Goal: Book appointment/travel/reservation

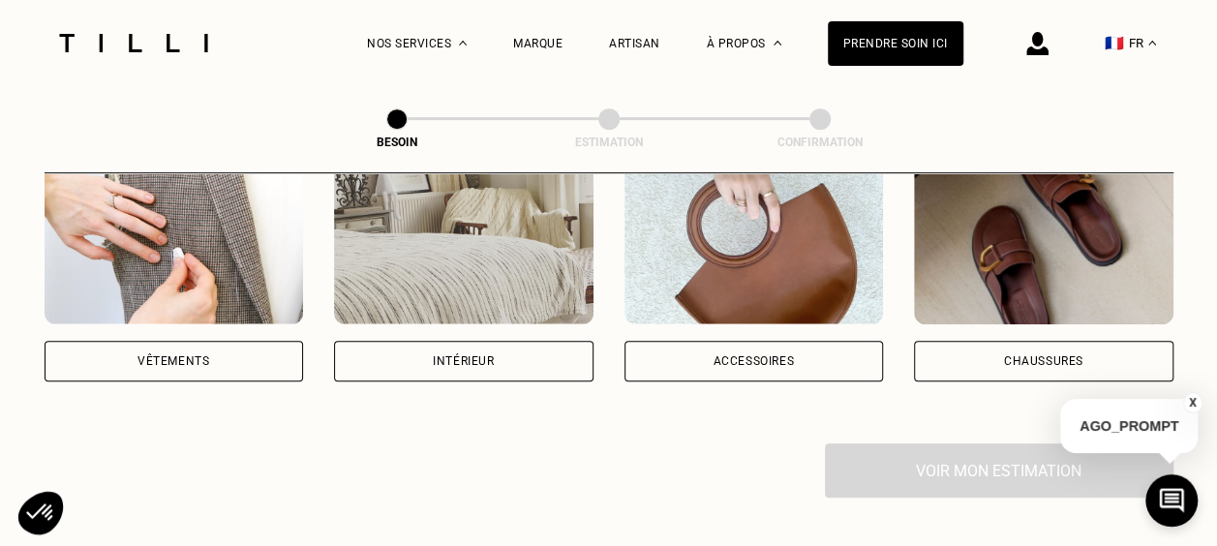
scroll to position [428, 0]
click at [259, 340] on div "Vêtements" at bounding box center [174, 360] width 259 height 41
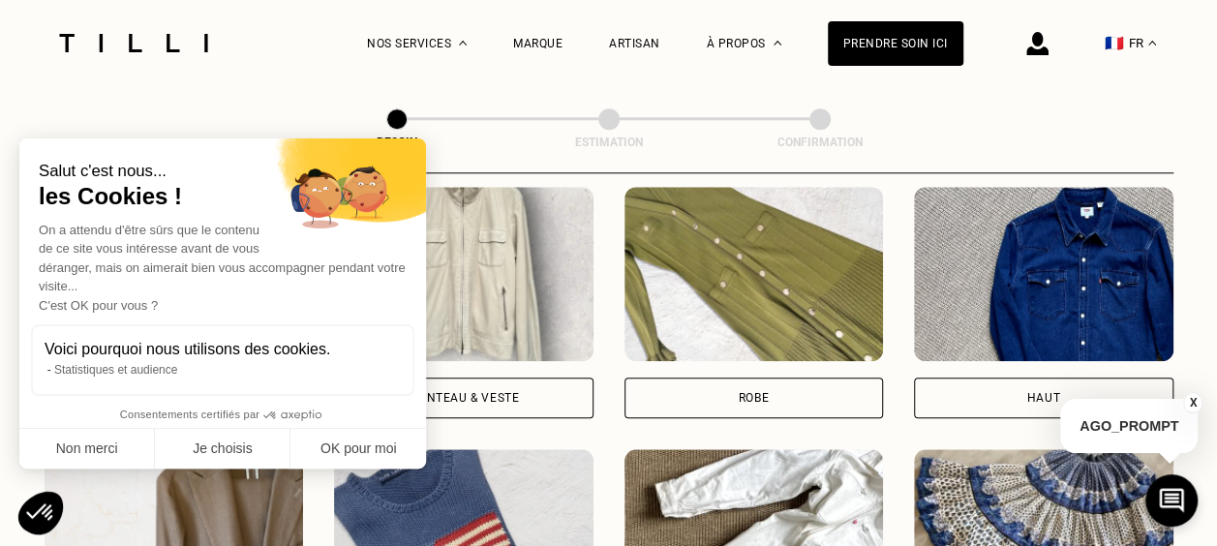
scroll to position [918, 0]
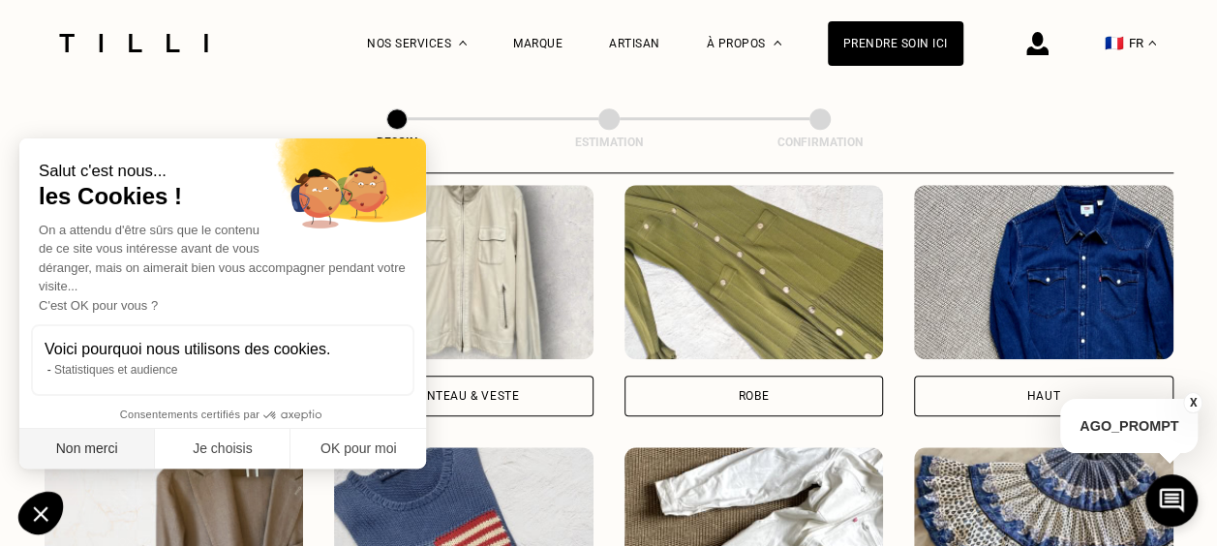
click at [110, 443] on button "Non merci" at bounding box center [87, 449] width 136 height 41
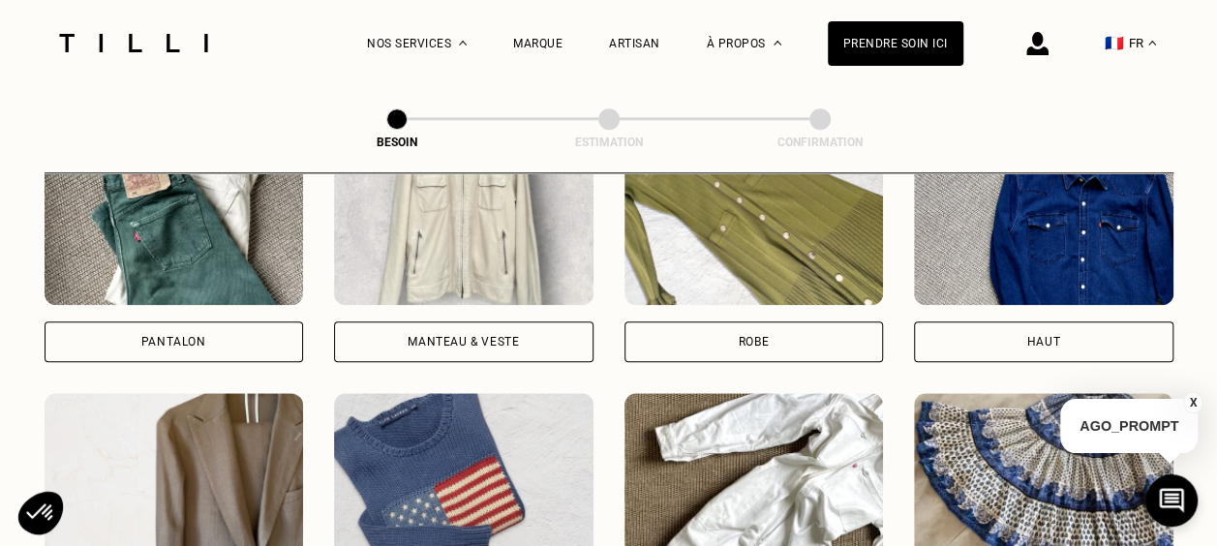
scroll to position [970, 0]
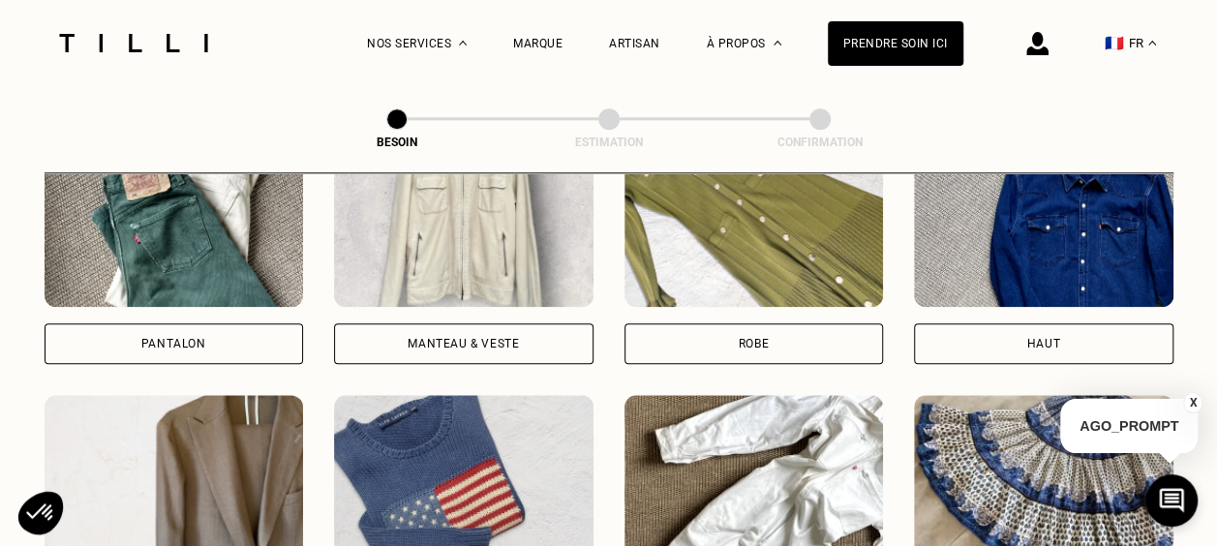
click at [496, 338] on div "Manteau & Veste" at bounding box center [463, 344] width 111 height 12
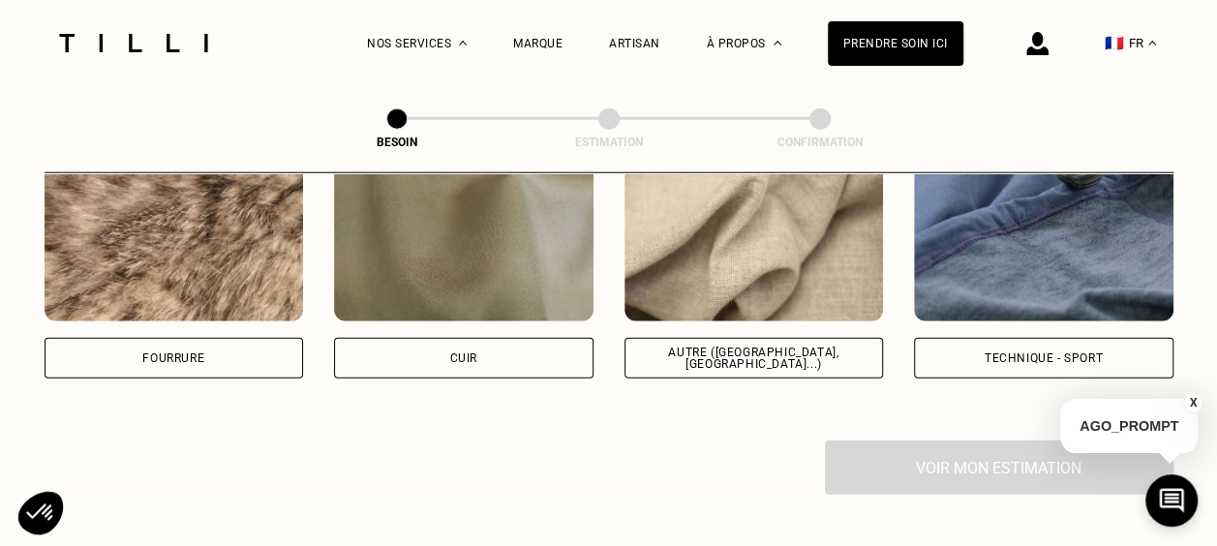
scroll to position [2395, 0]
click at [695, 346] on div "Autre ([GEOGRAPHIC_DATA], [GEOGRAPHIC_DATA]...)" at bounding box center [754, 357] width 227 height 23
select select "FR"
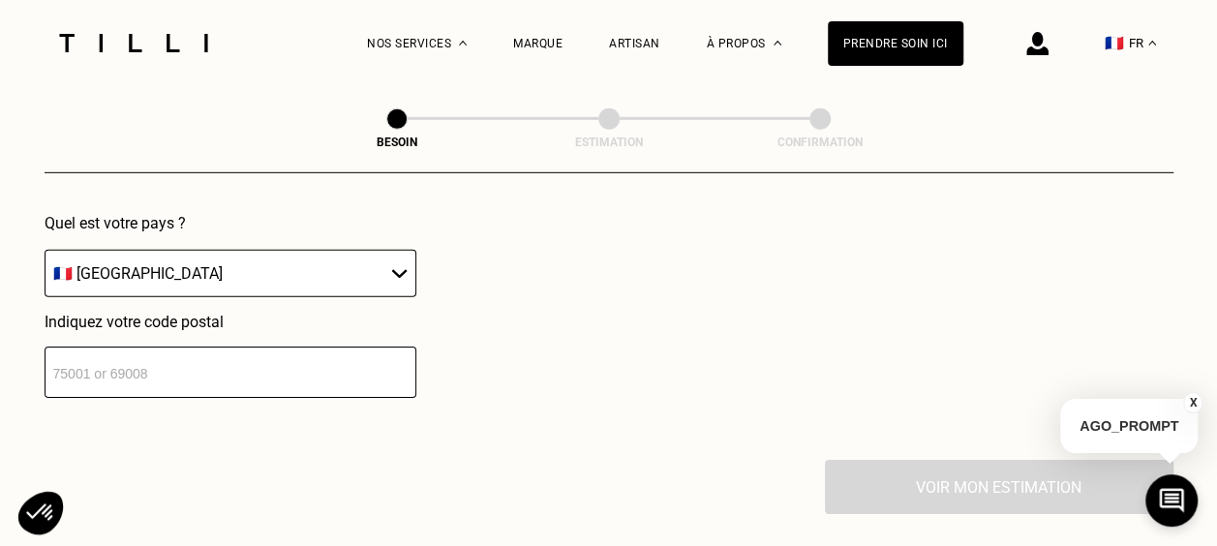
scroll to position [2855, 0]
click at [333, 352] on input "number" at bounding box center [231, 370] width 372 height 51
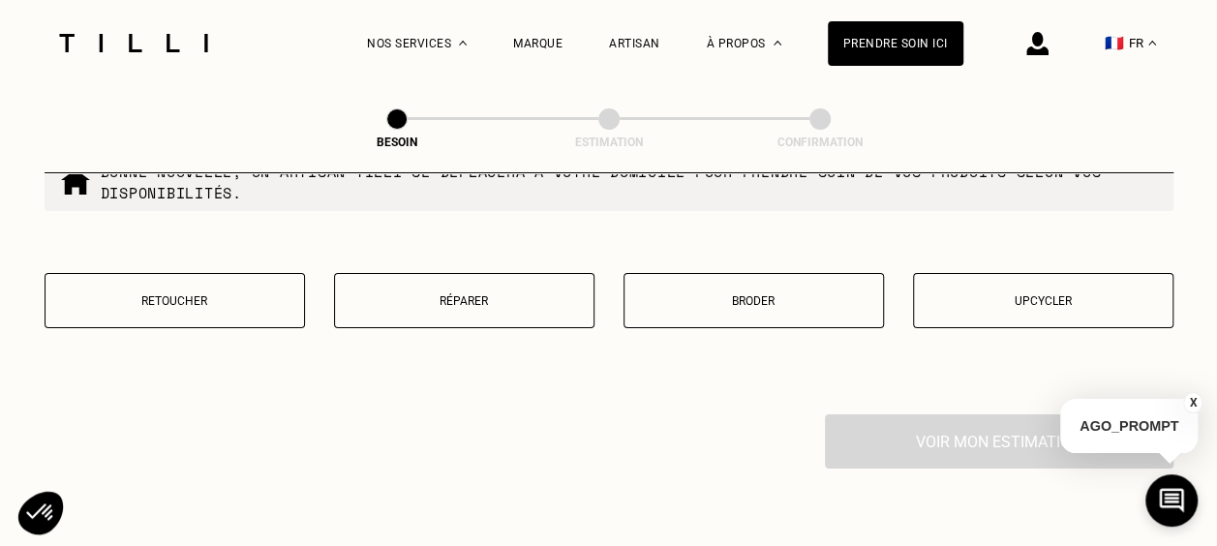
scroll to position [3392, 0]
type input "75018"
click at [544, 310] on button "Réparer" at bounding box center [464, 300] width 260 height 55
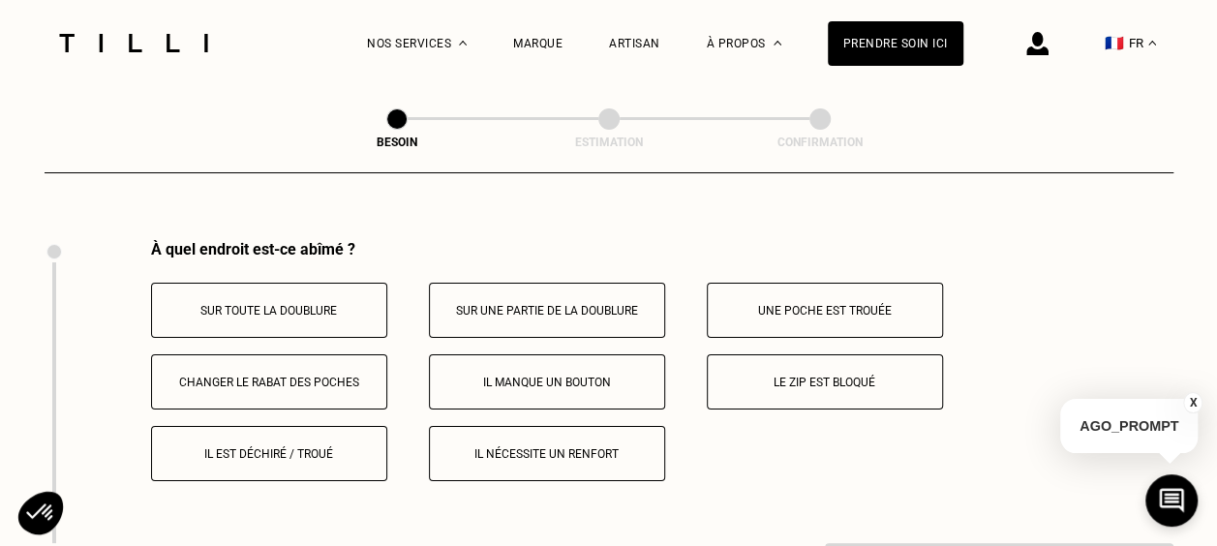
scroll to position [3578, 0]
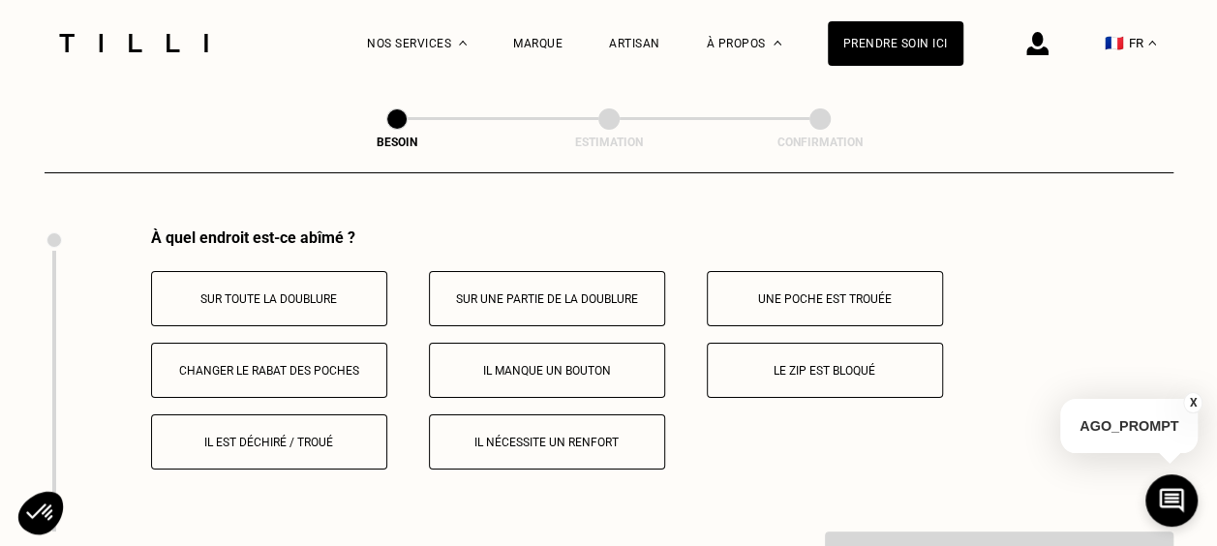
click at [506, 292] on p "Sur une partie de la doublure" at bounding box center [547, 299] width 215 height 14
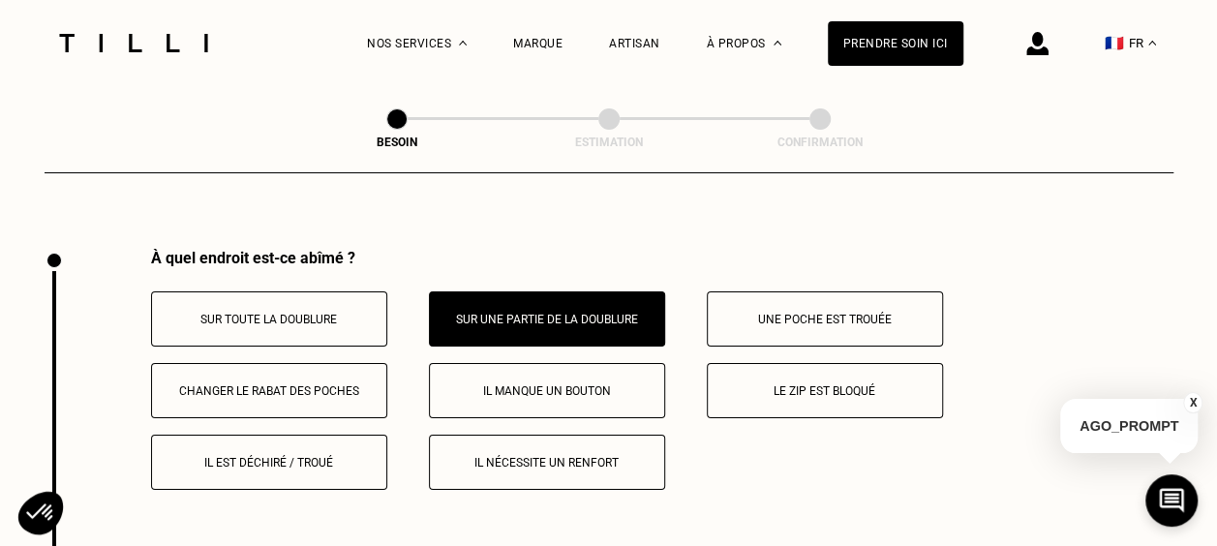
scroll to position [3559, 0]
click at [648, 389] on button "Il manque un bouton" at bounding box center [547, 389] width 236 height 55
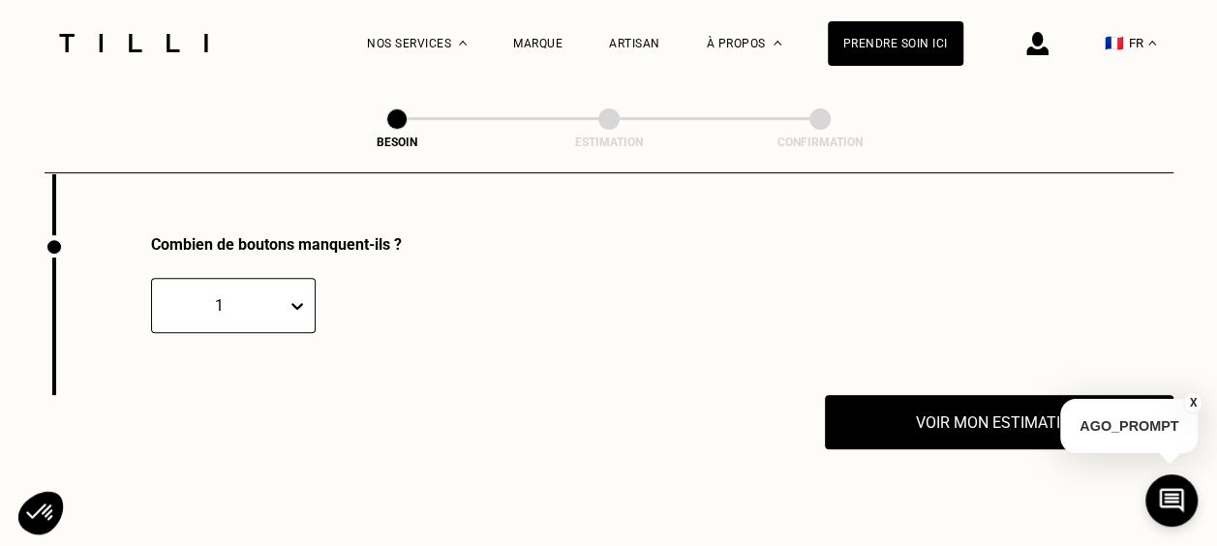
scroll to position [3881, 0]
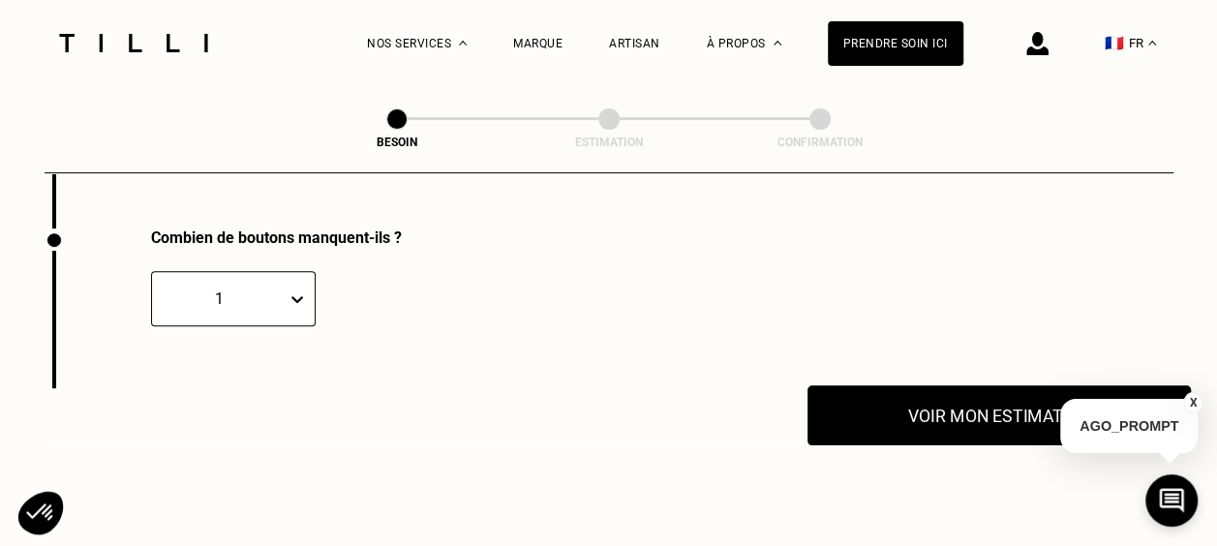
click at [884, 413] on button "Voir mon estimation" at bounding box center [998, 415] width 383 height 60
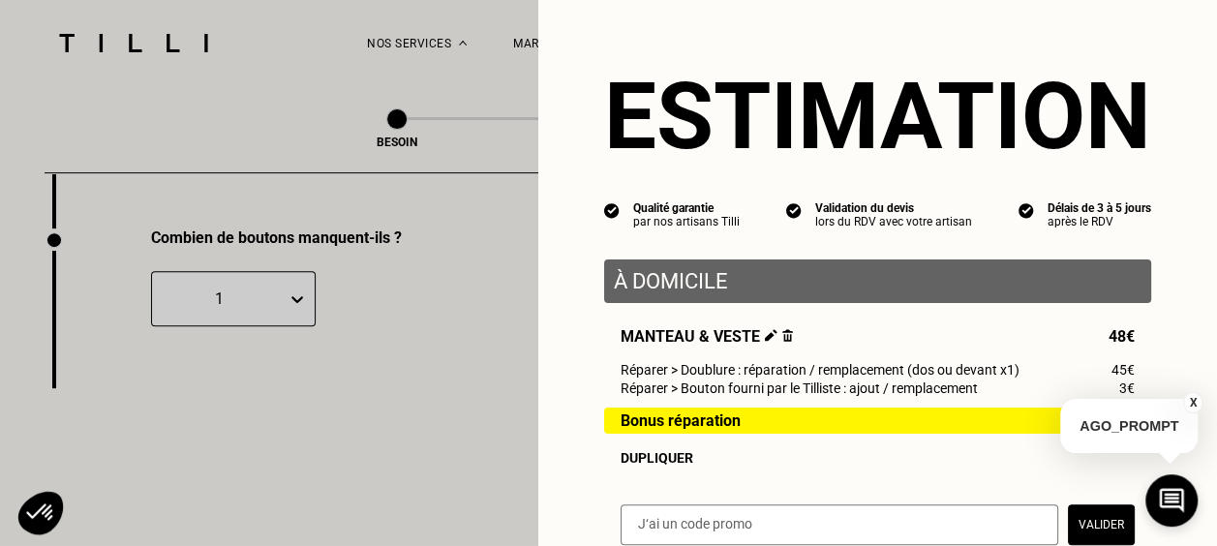
scroll to position [242, 0]
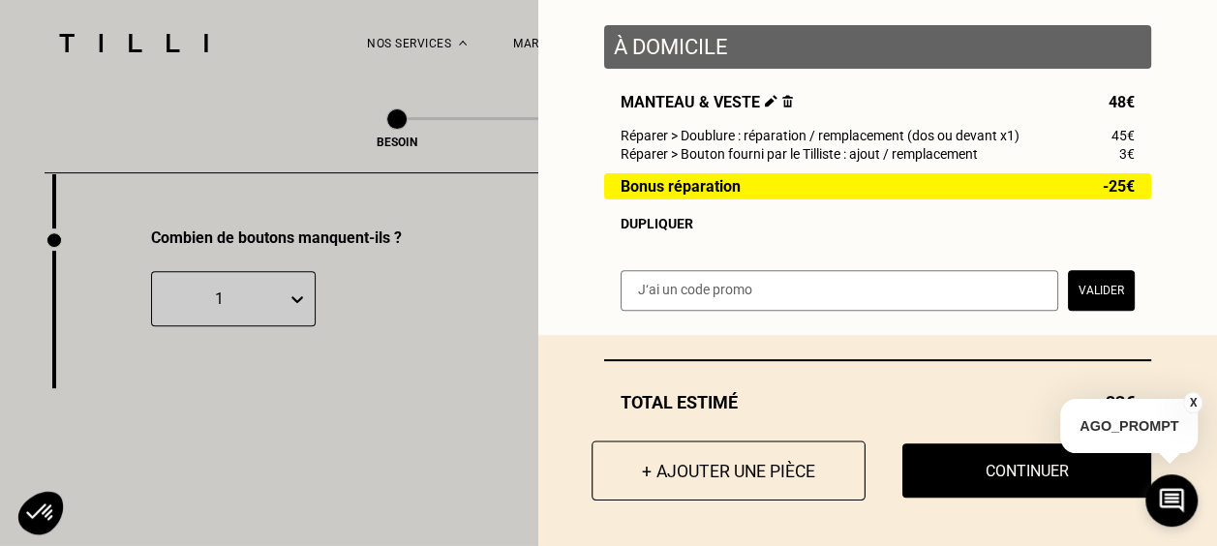
click at [746, 468] on button "+ Ajouter une pièce" at bounding box center [729, 470] width 274 height 60
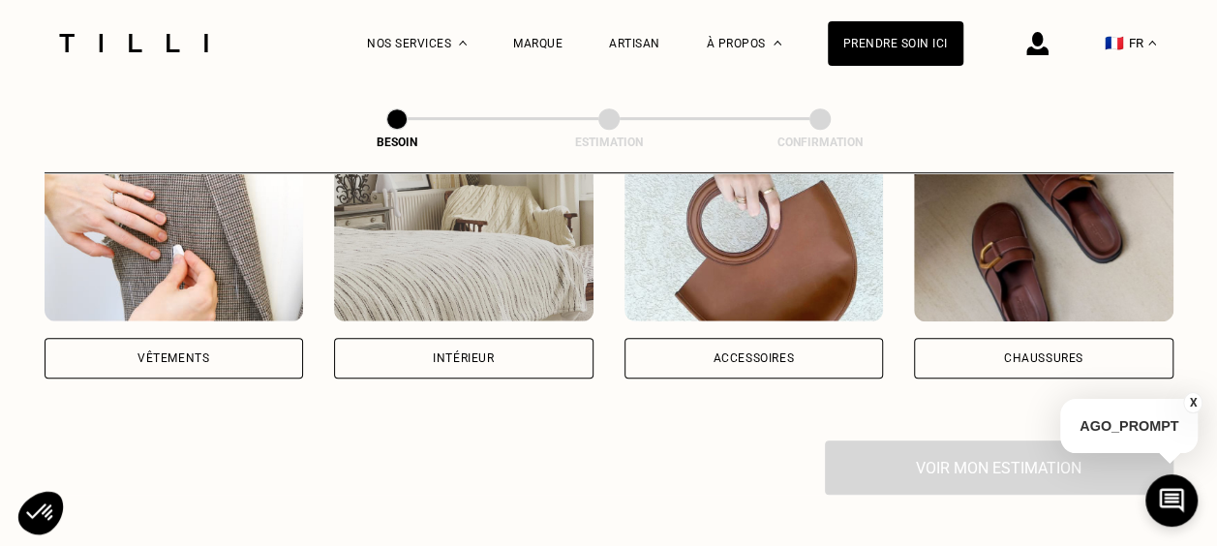
scroll to position [432, 0]
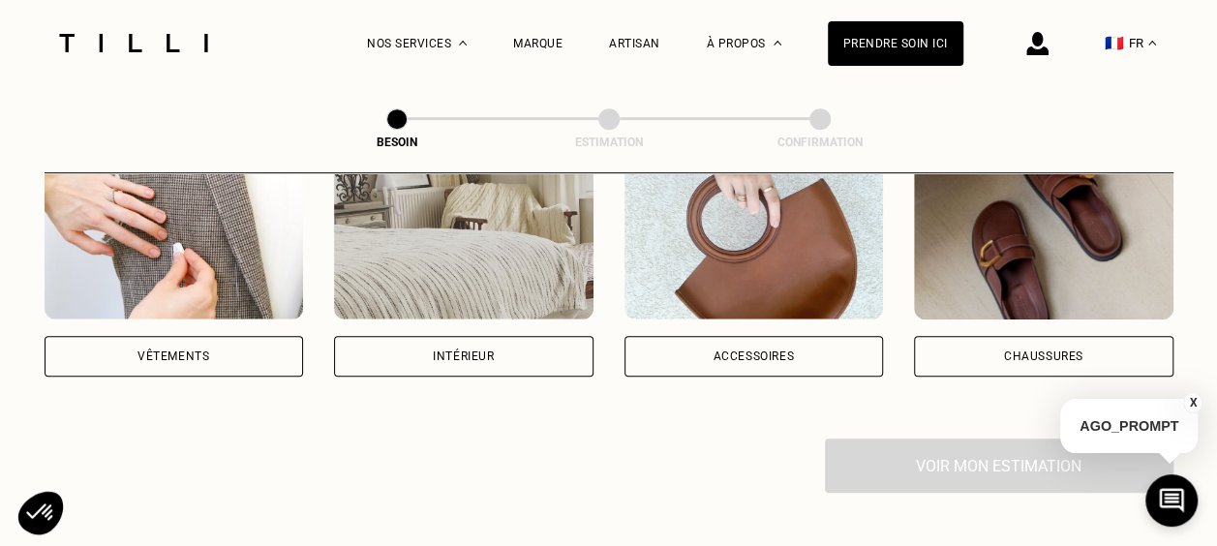
click at [281, 341] on div "Vêtements" at bounding box center [174, 356] width 259 height 41
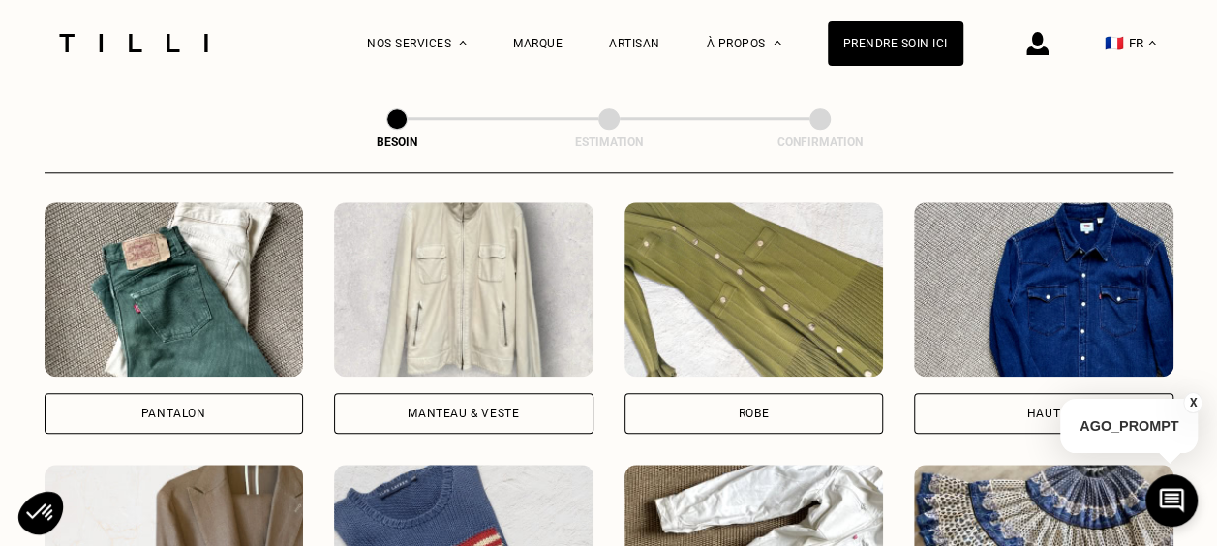
scroll to position [904, 0]
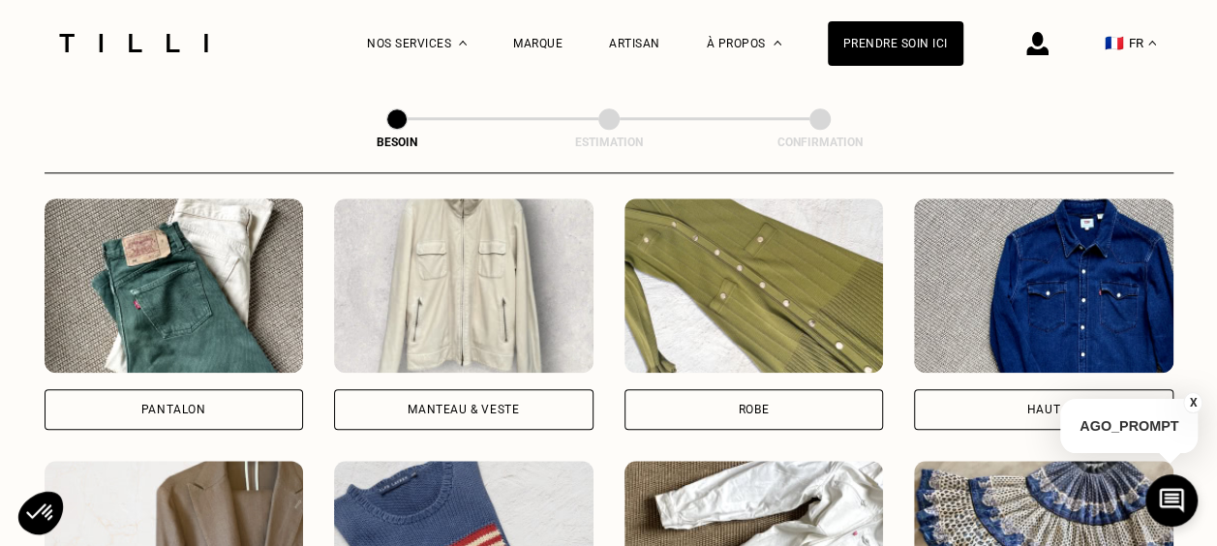
click at [652, 393] on div "Robe" at bounding box center [753, 409] width 259 height 41
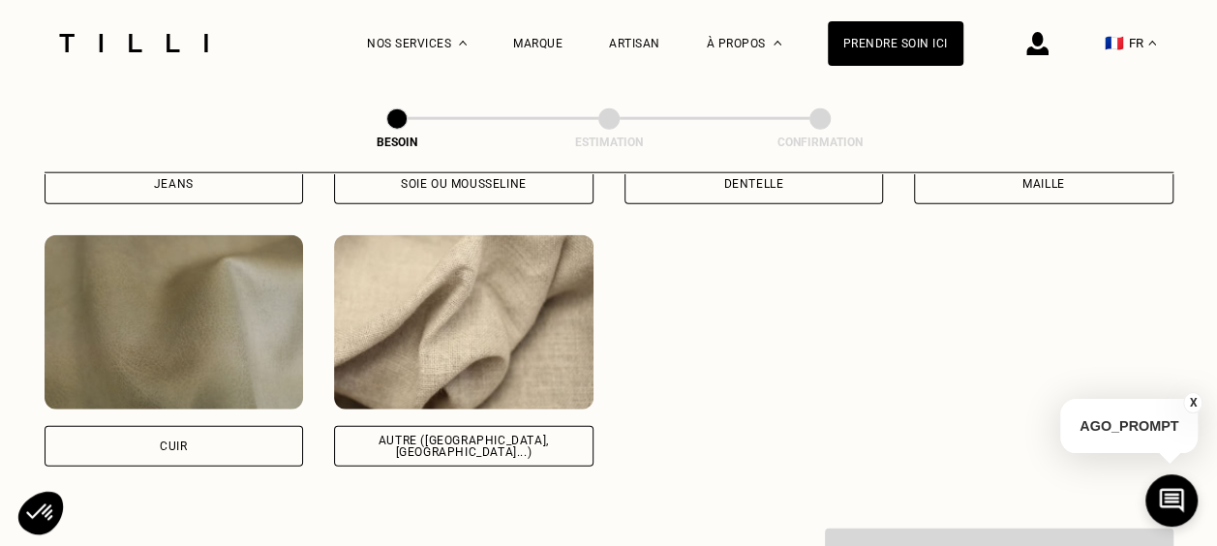
scroll to position [2308, 0]
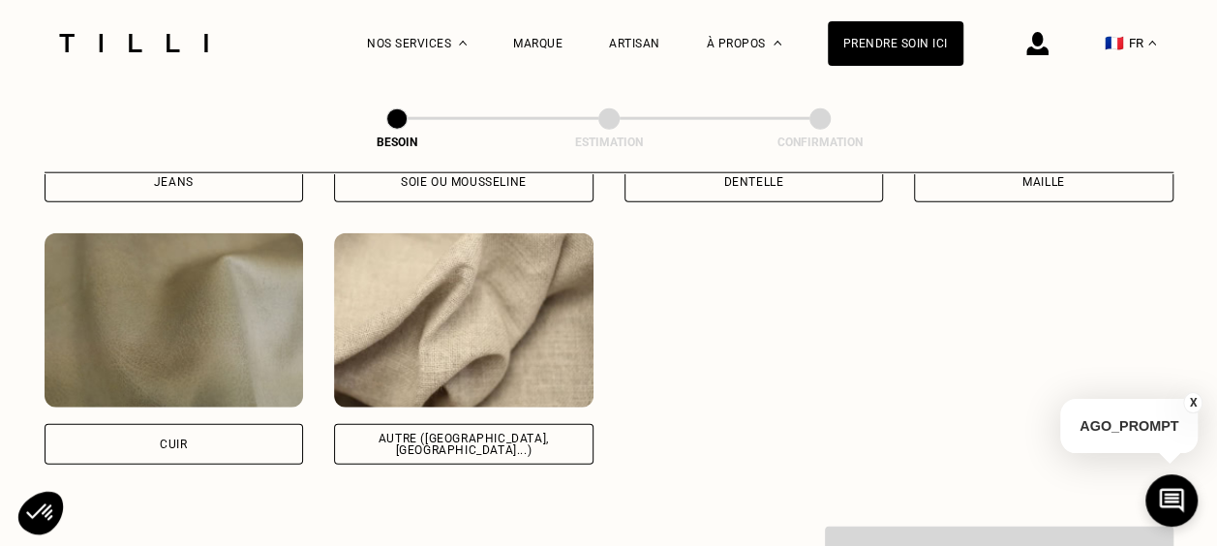
click at [517, 433] on div "Autre ([GEOGRAPHIC_DATA], [GEOGRAPHIC_DATA]...)" at bounding box center [463, 444] width 227 height 23
select select "FR"
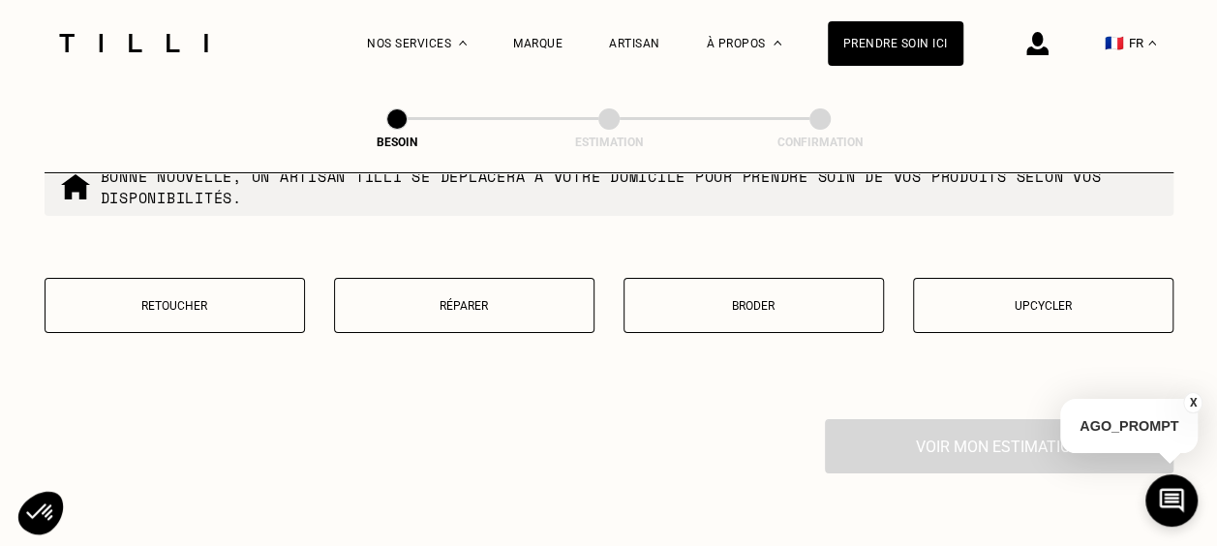
scroll to position [3388, 0]
click at [513, 312] on button "Réparer" at bounding box center [464, 304] width 260 height 55
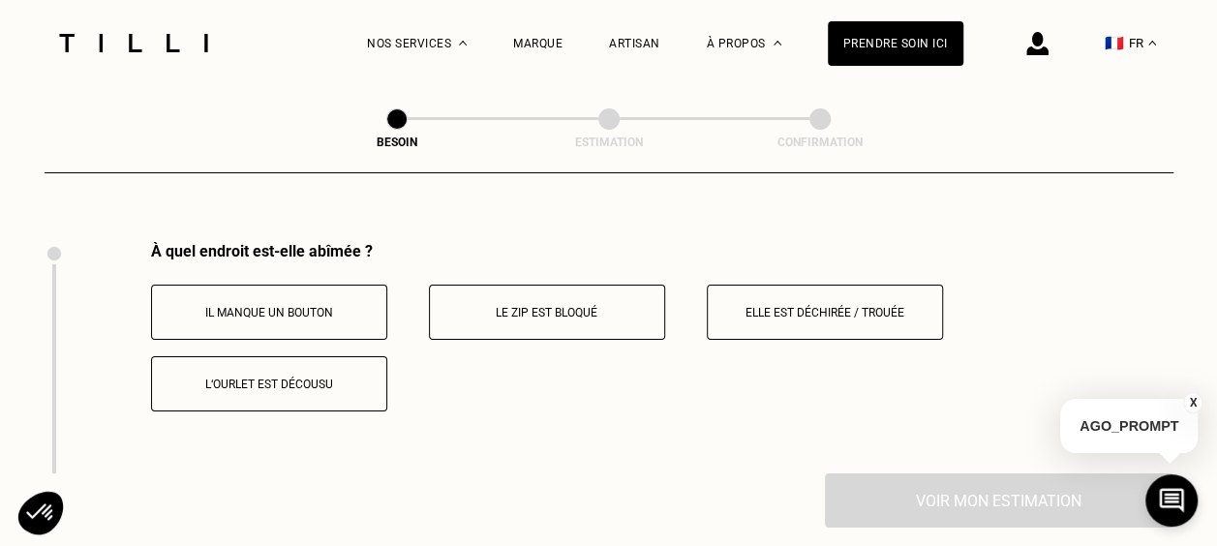
scroll to position [3578, 0]
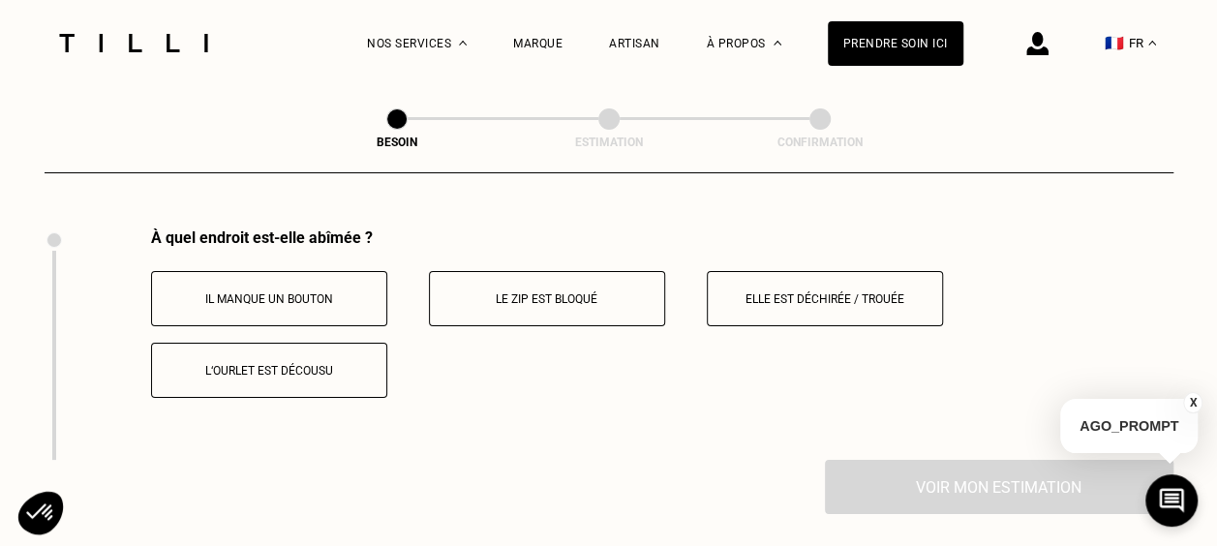
click at [820, 292] on p "Elle est déchirée / trouée" at bounding box center [824, 299] width 215 height 14
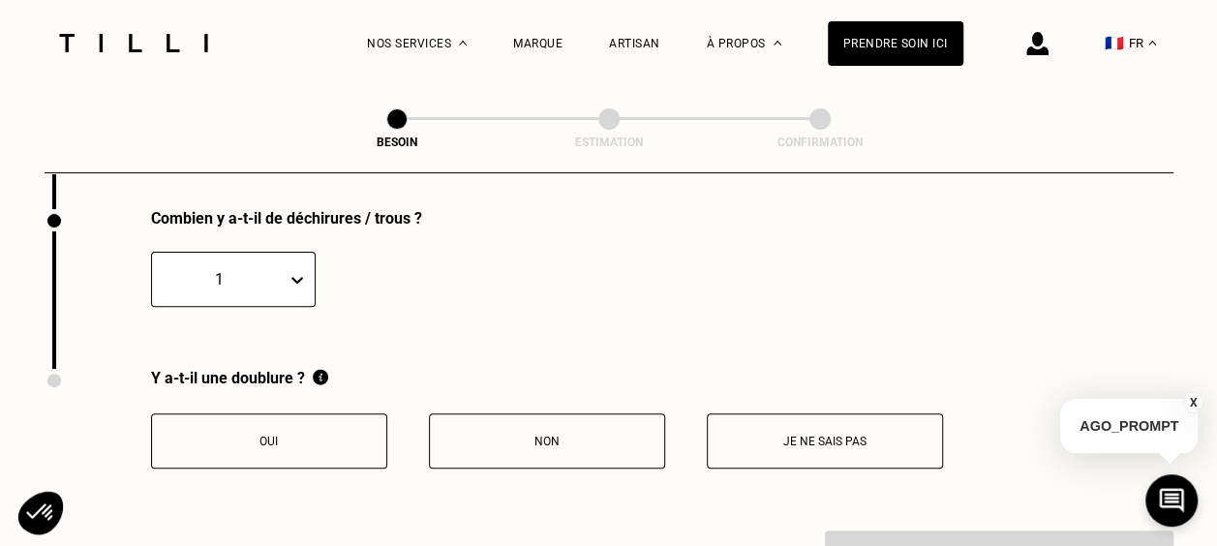
scroll to position [3831, 0]
click at [525, 433] on p "Non" at bounding box center [547, 440] width 215 height 14
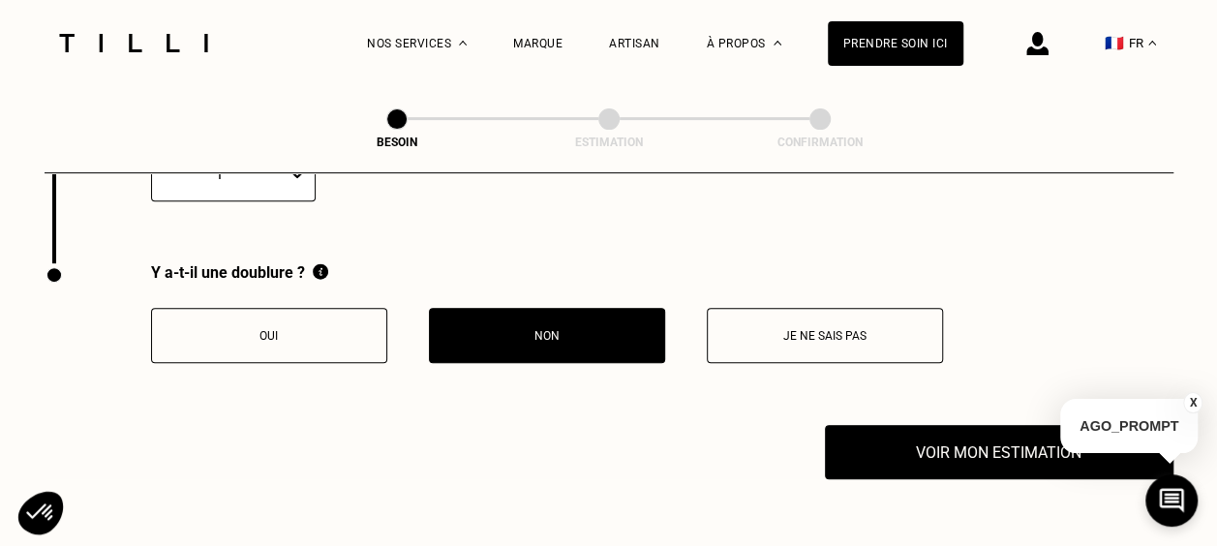
scroll to position [3937, 0]
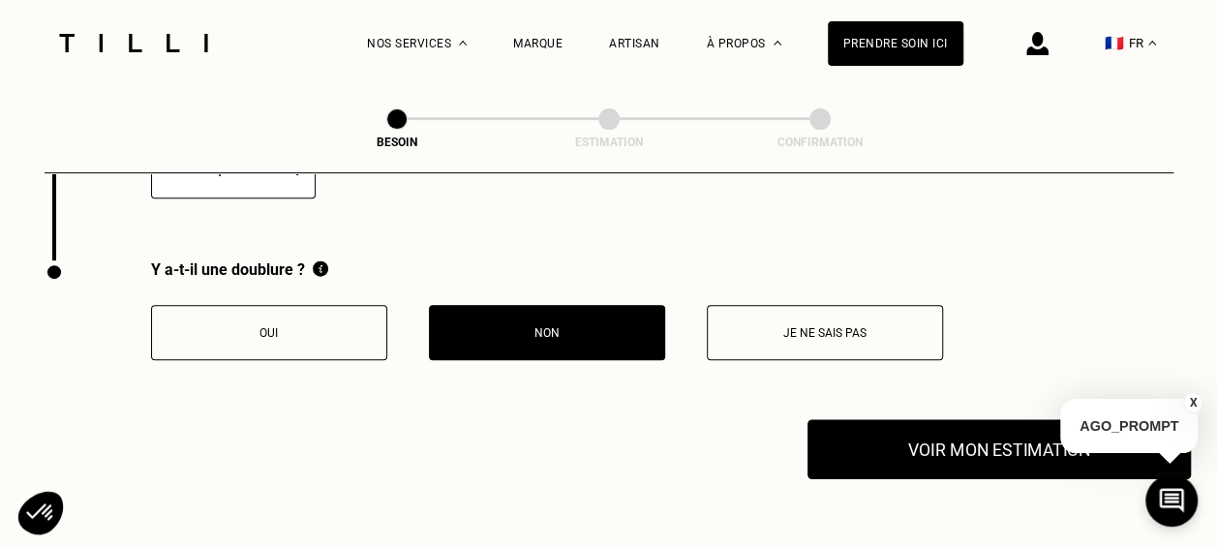
click at [976, 442] on button "Voir mon estimation" at bounding box center [998, 449] width 383 height 60
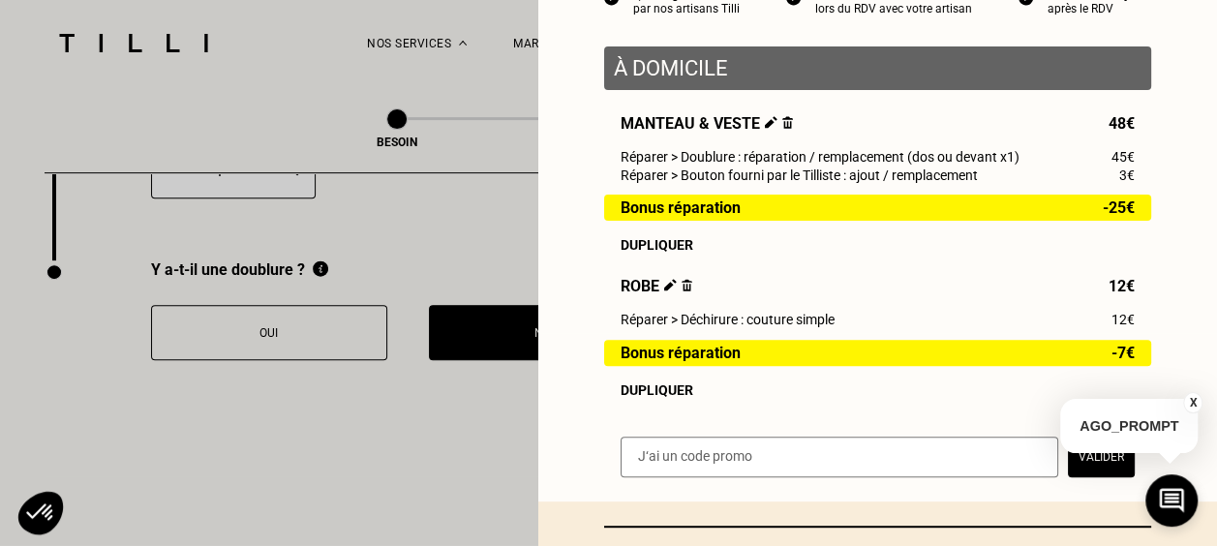
scroll to position [387, 0]
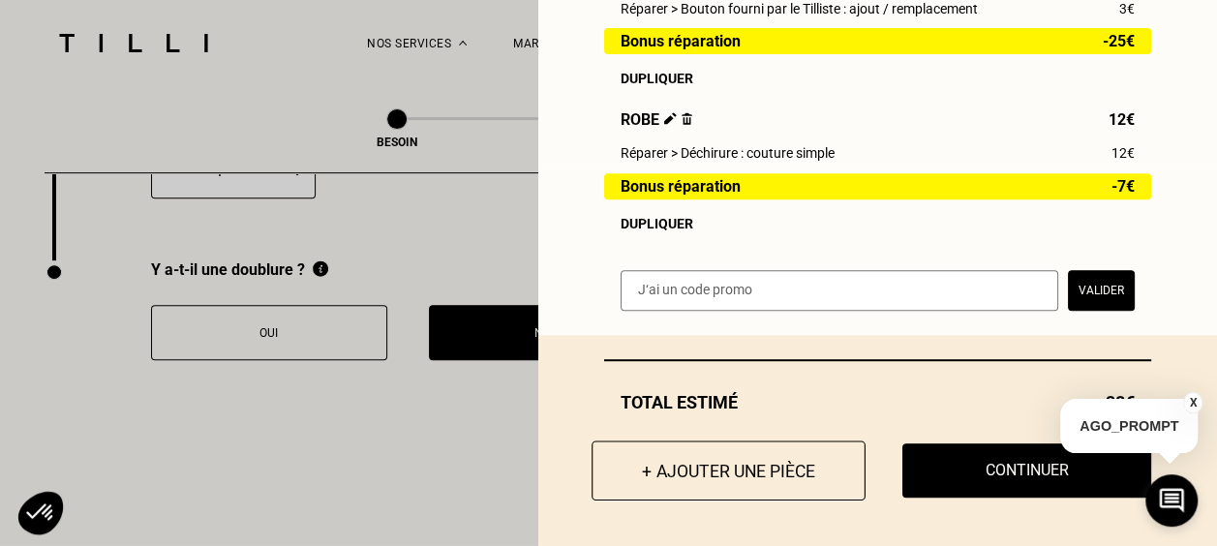
click at [776, 465] on button "+ Ajouter une pièce" at bounding box center [729, 470] width 274 height 60
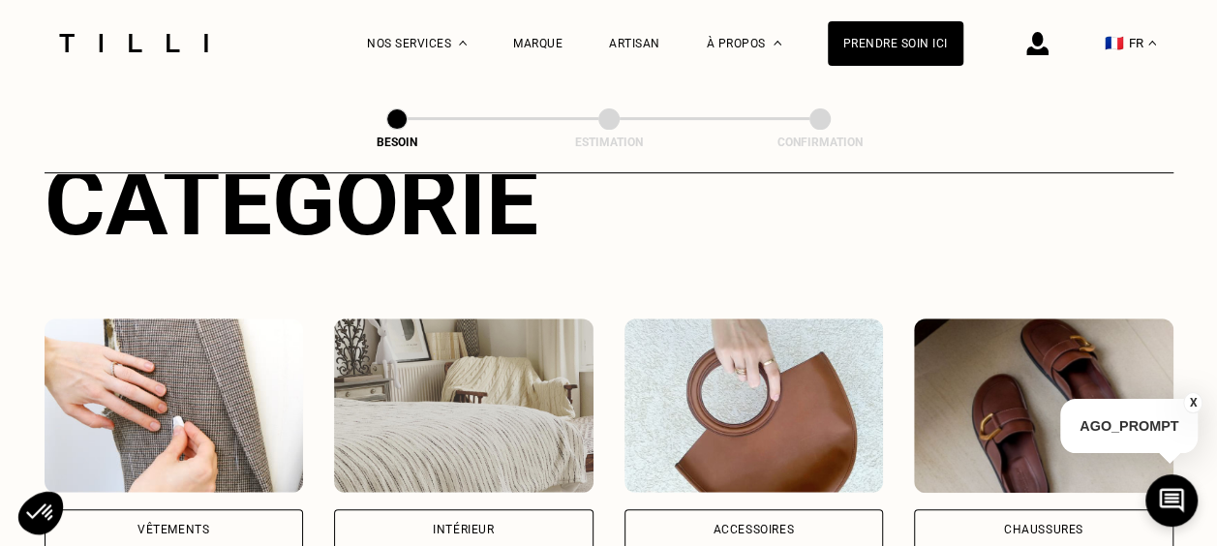
scroll to position [326, 0]
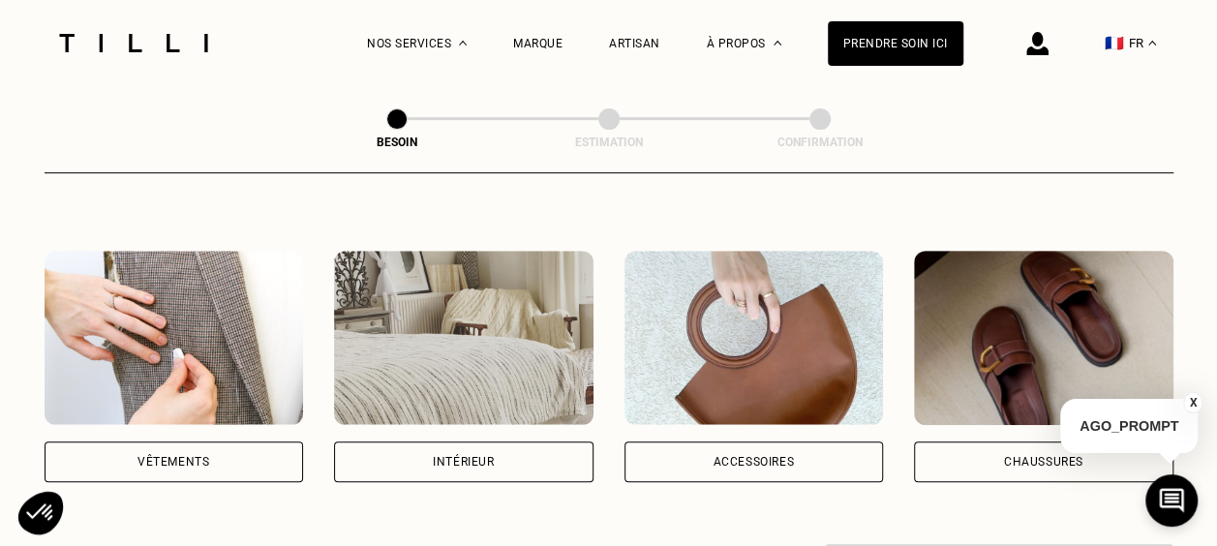
click at [197, 441] on div "Vêtements" at bounding box center [174, 461] width 259 height 41
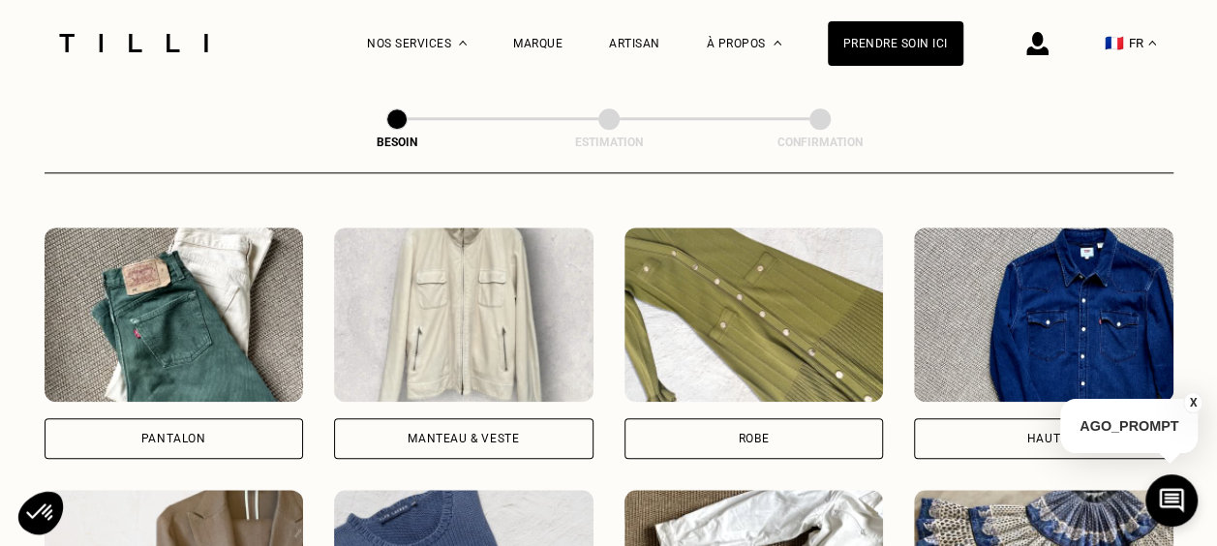
scroll to position [862, 0]
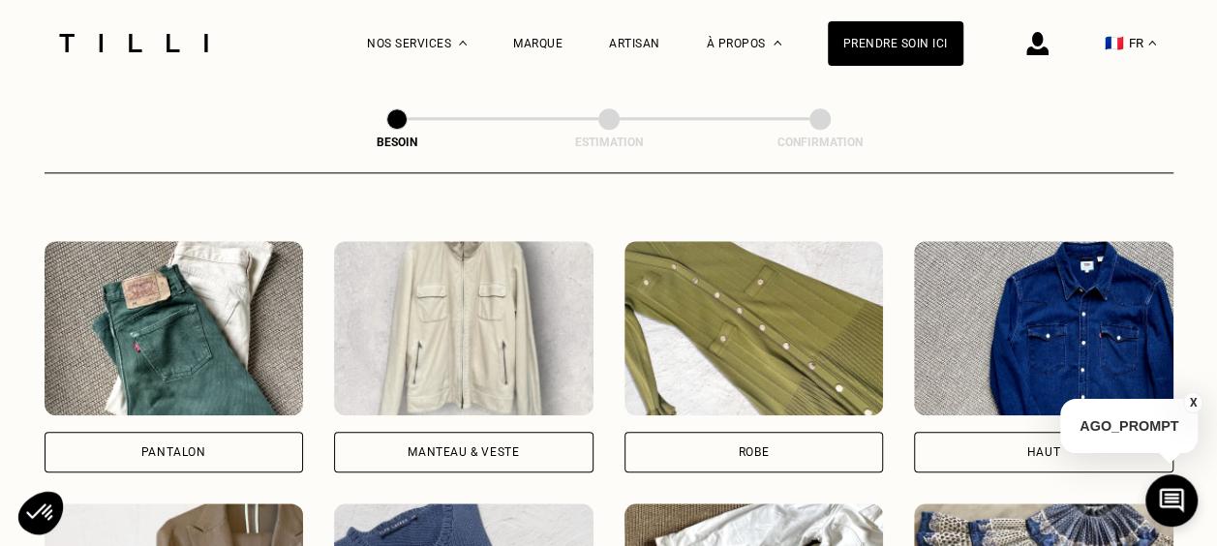
click at [997, 432] on div "Haut" at bounding box center [1043, 452] width 259 height 41
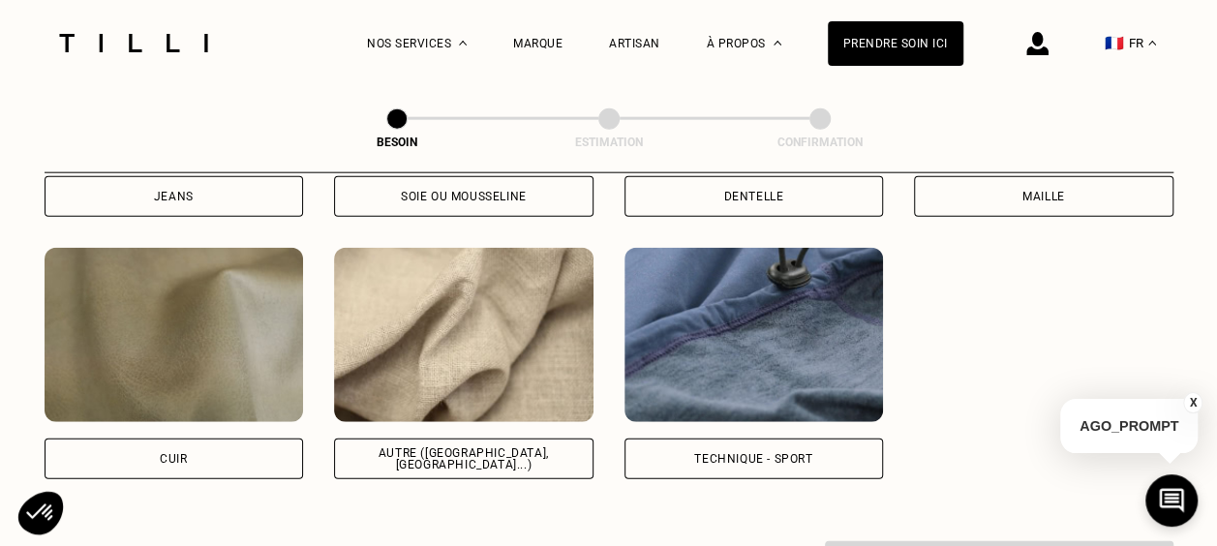
scroll to position [2330, 0]
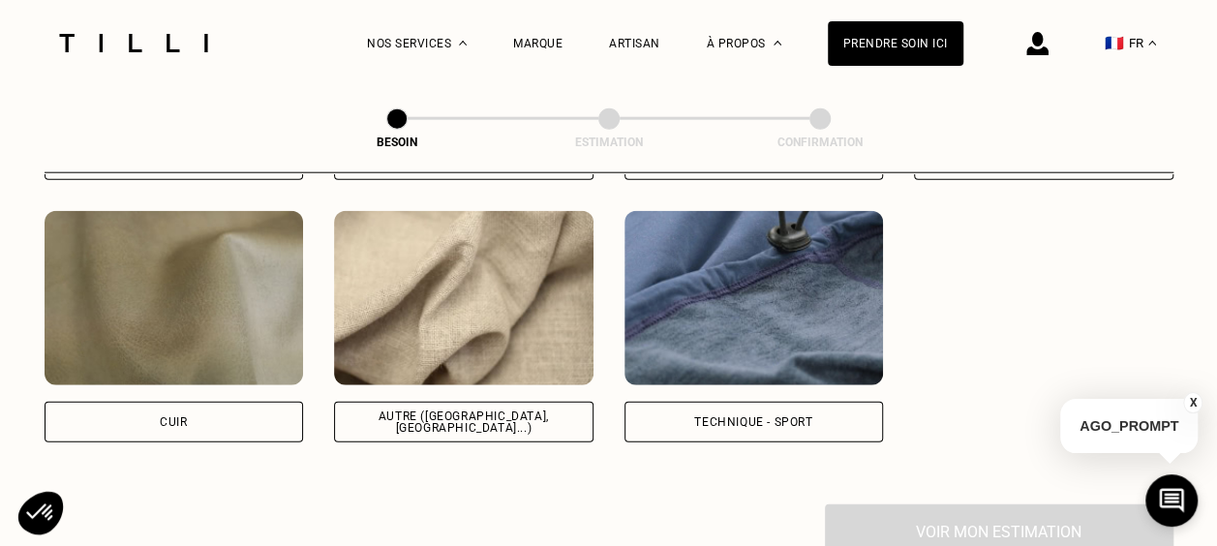
click at [538, 410] on div "Autre ([GEOGRAPHIC_DATA], [GEOGRAPHIC_DATA]...)" at bounding box center [463, 421] width 227 height 23
select select "FR"
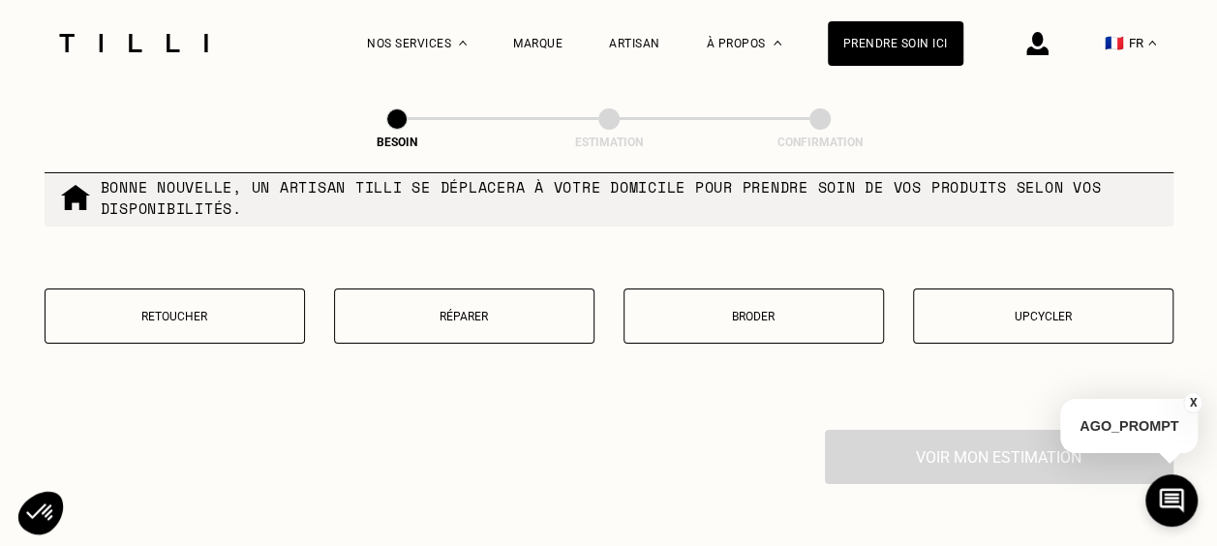
scroll to position [3379, 0]
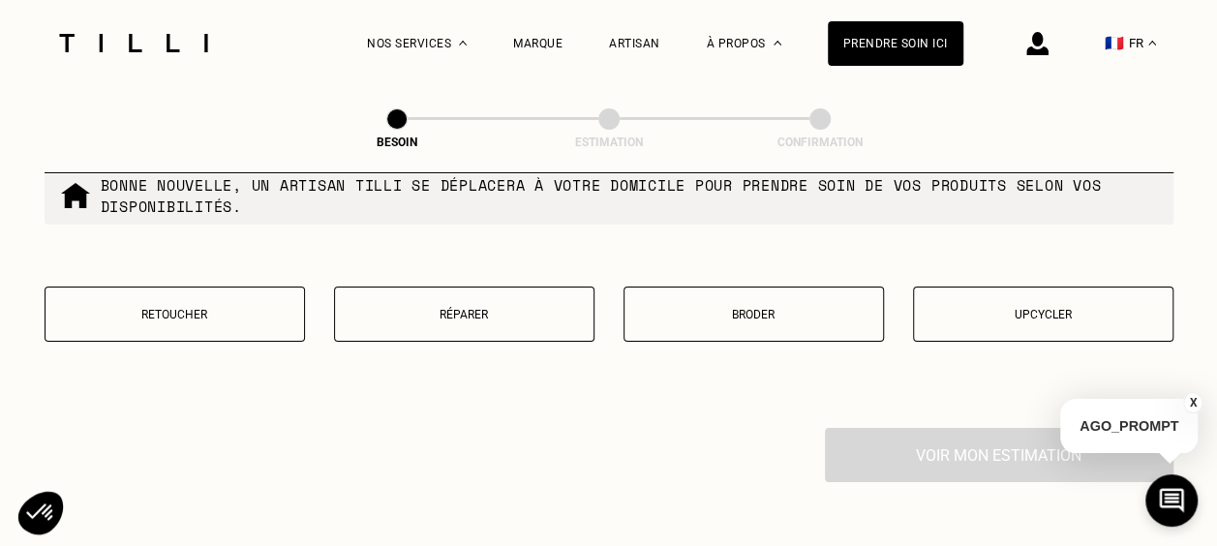
click at [415, 308] on p "Réparer" at bounding box center [464, 315] width 239 height 14
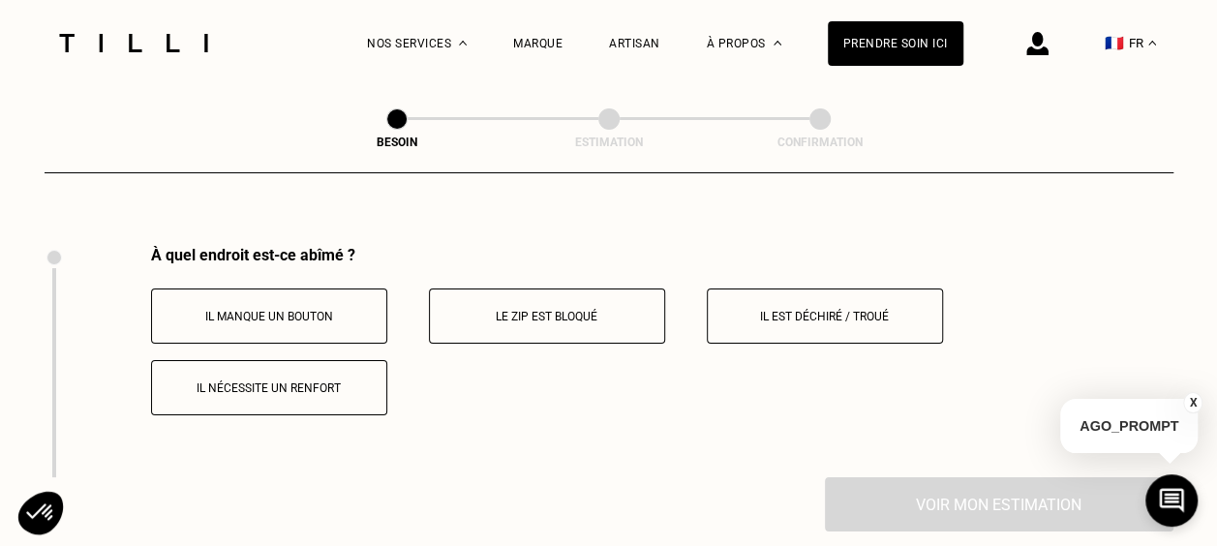
scroll to position [3578, 0]
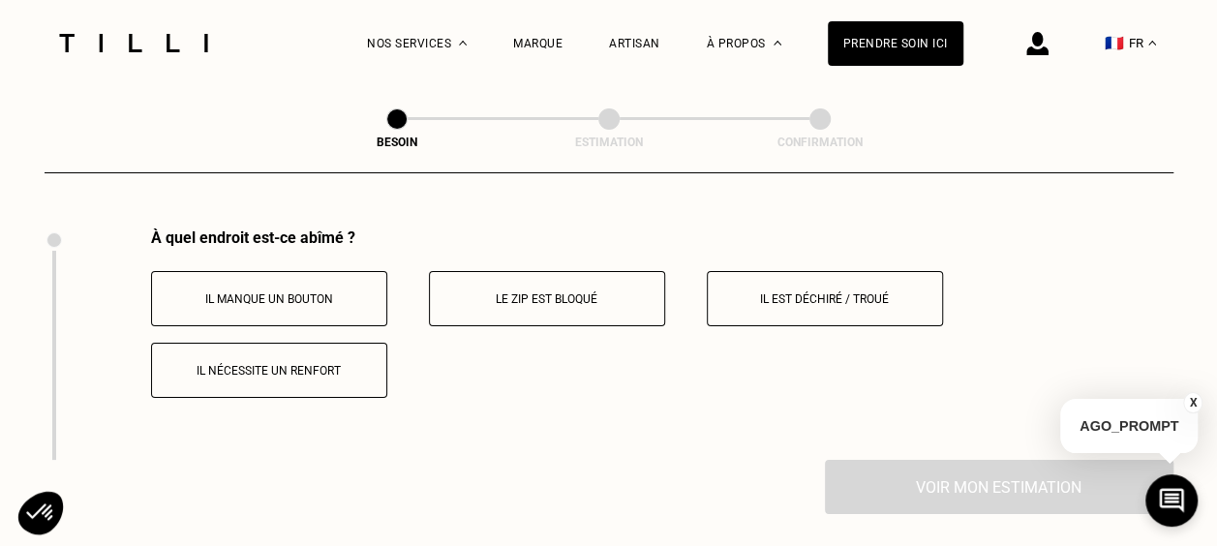
click at [805, 292] on p "Il est déchiré / troué" at bounding box center [824, 299] width 215 height 14
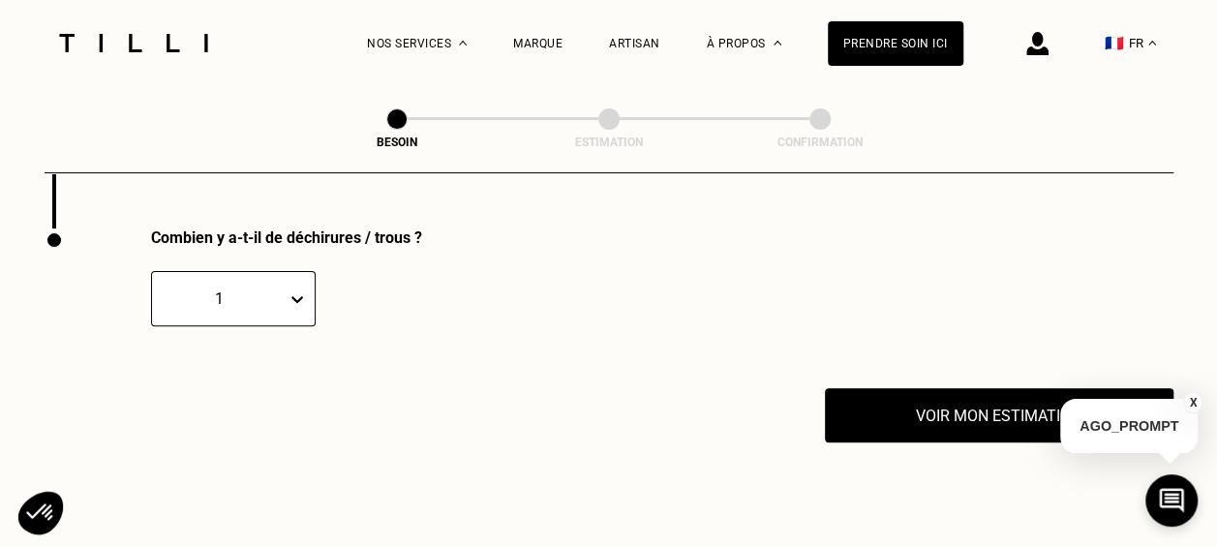
scroll to position [3872, 0]
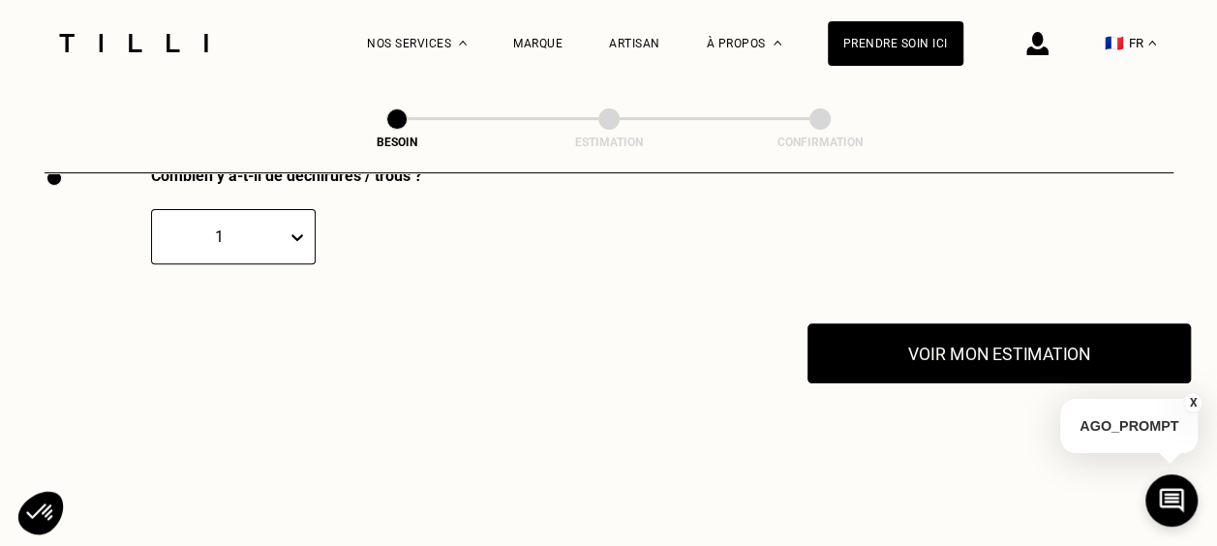
click at [933, 348] on button "Voir mon estimation" at bounding box center [998, 353] width 383 height 60
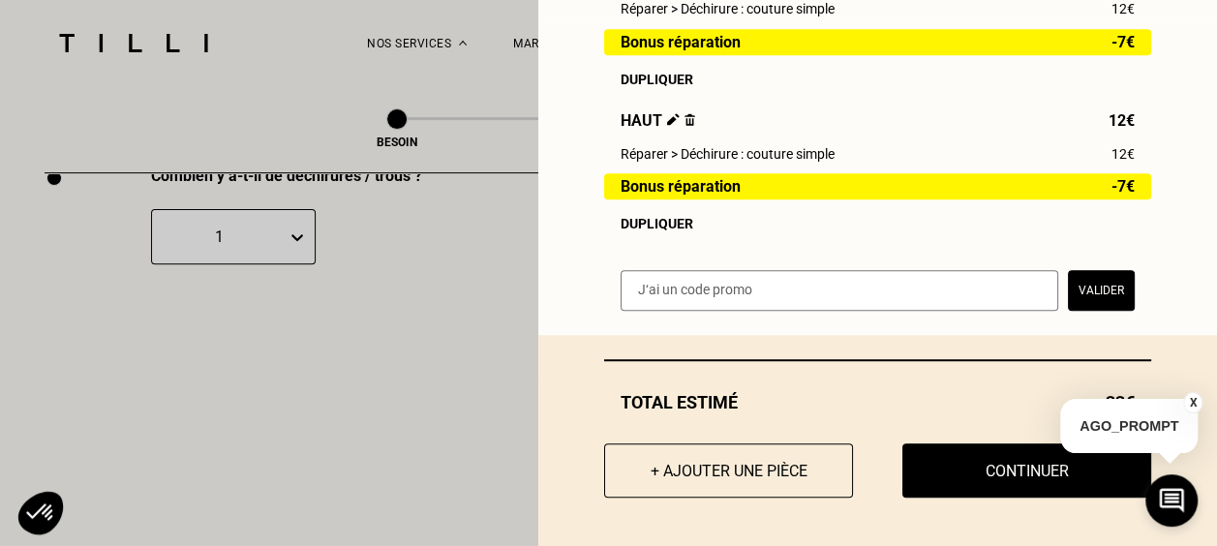
scroll to position [4092, 0]
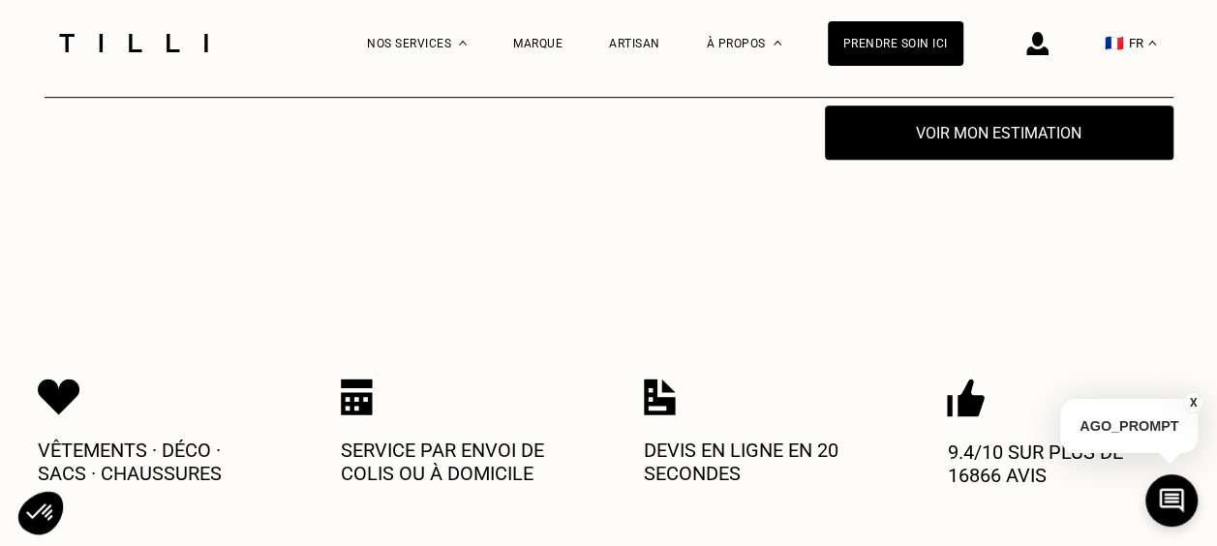
click at [1191, 398] on button "X" at bounding box center [1192, 402] width 19 height 21
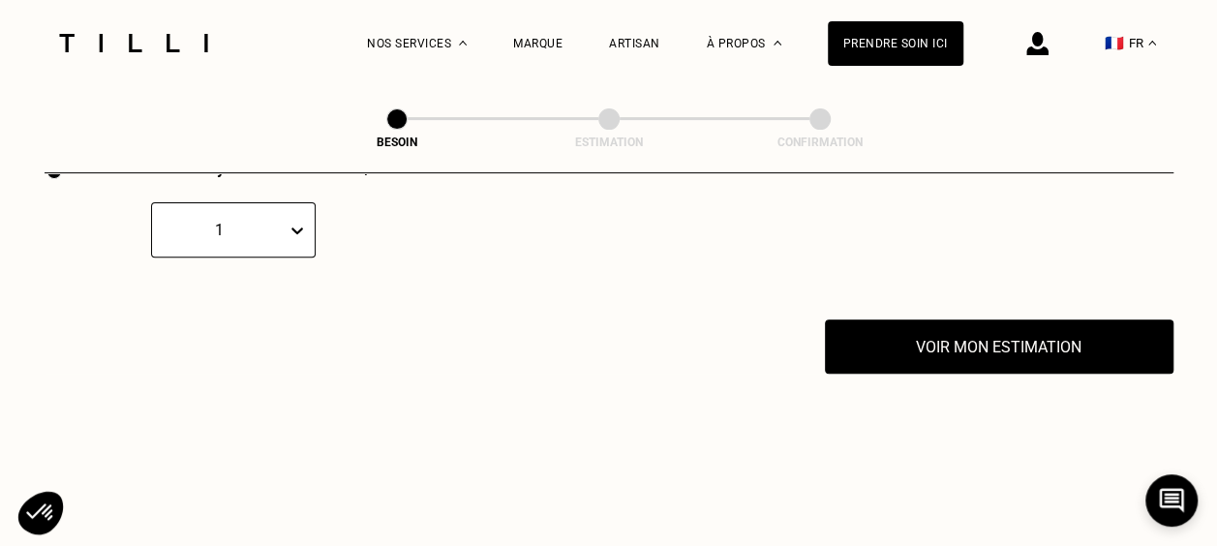
scroll to position [3879, 0]
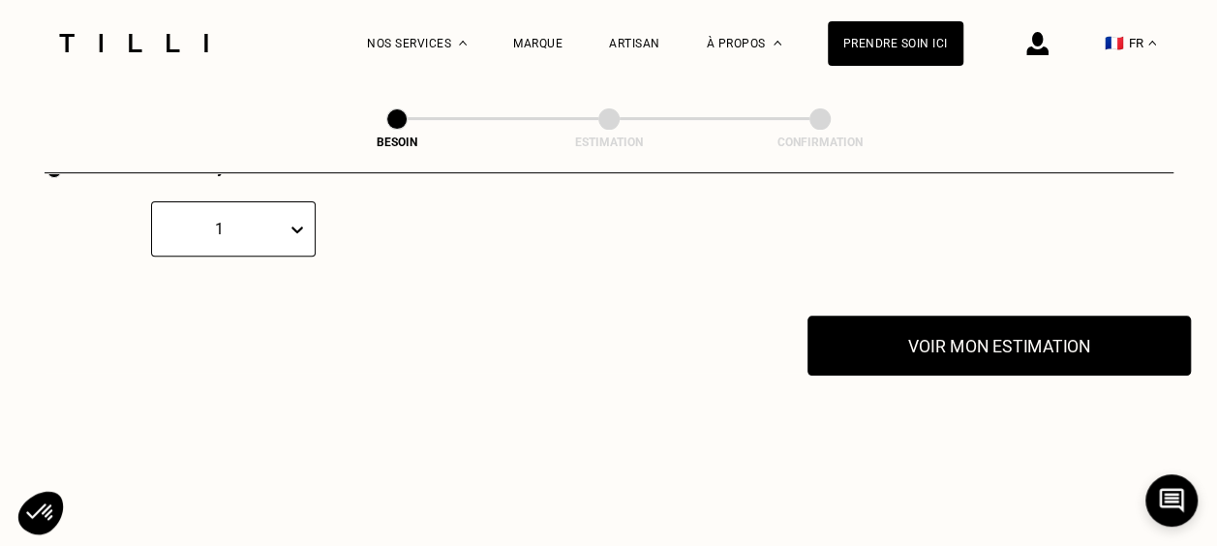
click at [1015, 349] on button "Voir mon estimation" at bounding box center [998, 346] width 383 height 60
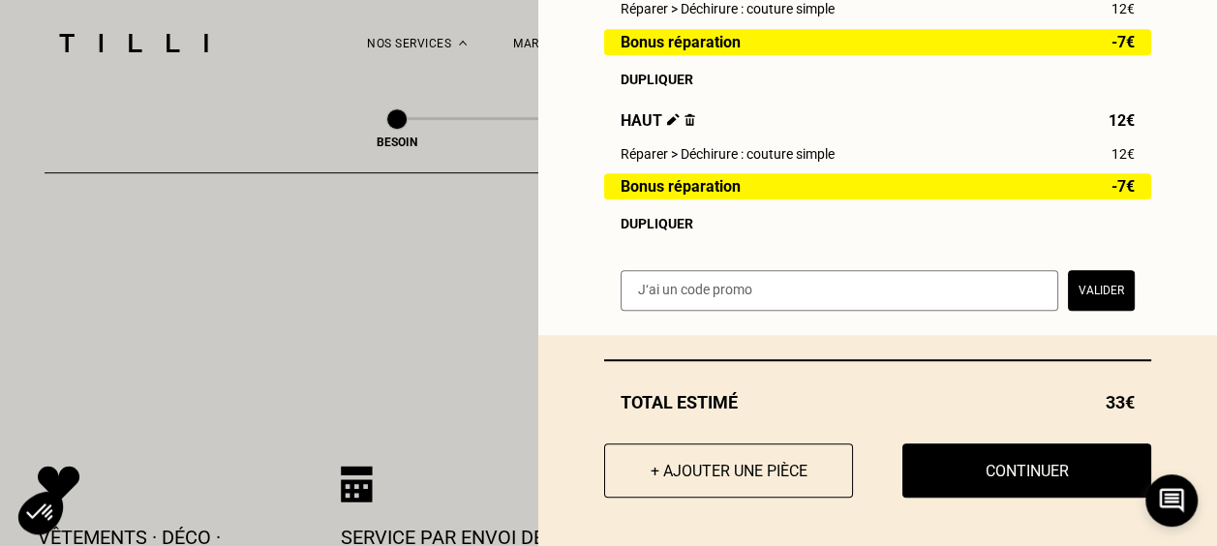
scroll to position [4007, 0]
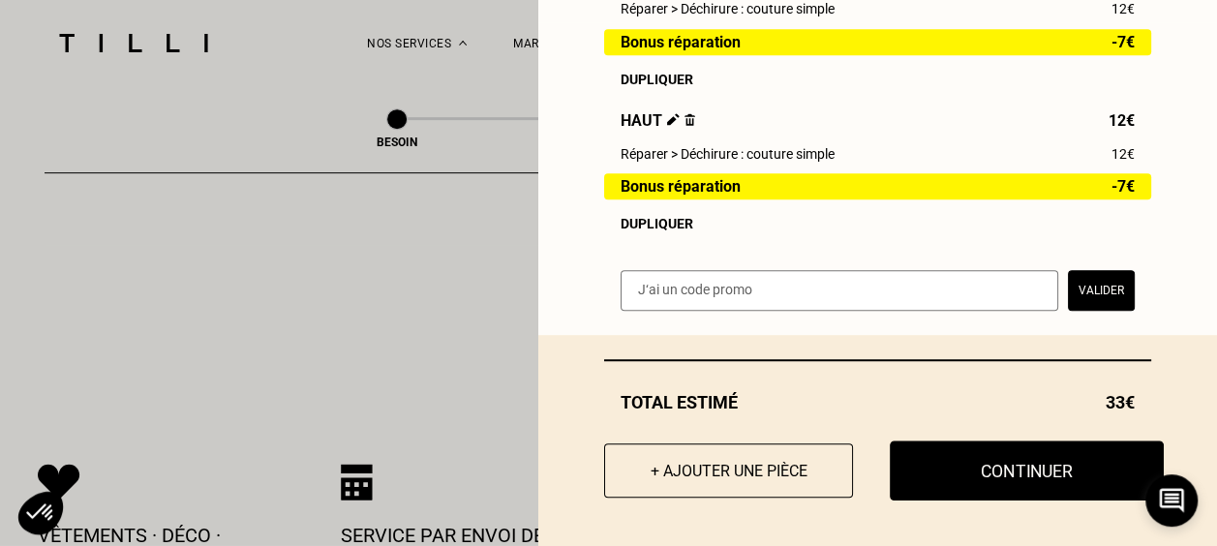
click at [1018, 475] on button "Continuer" at bounding box center [1027, 470] width 274 height 60
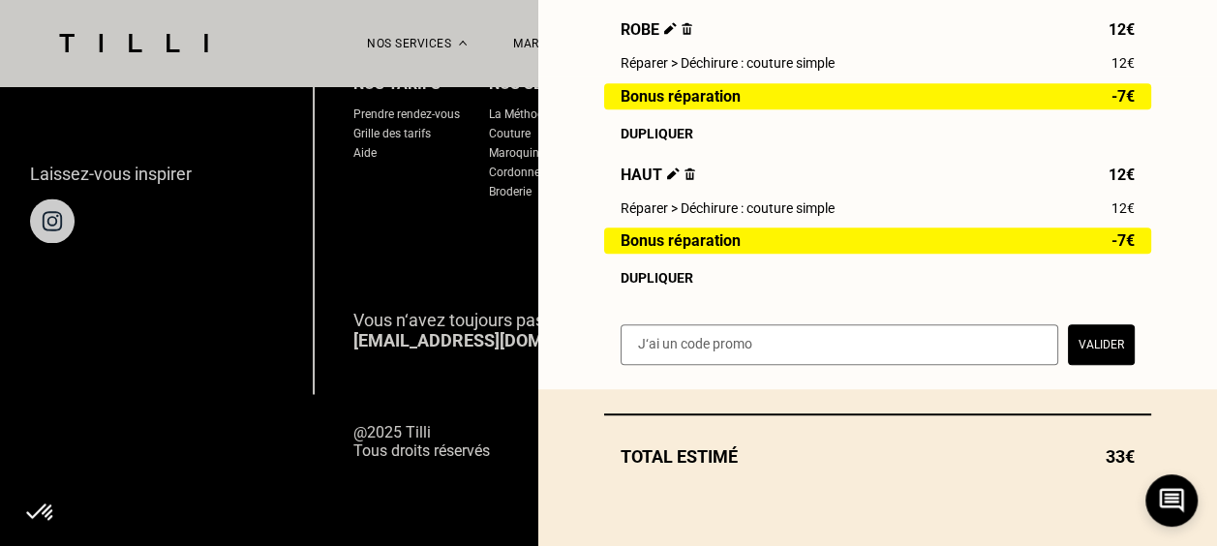
scroll to position [480, 0]
select select "FR"
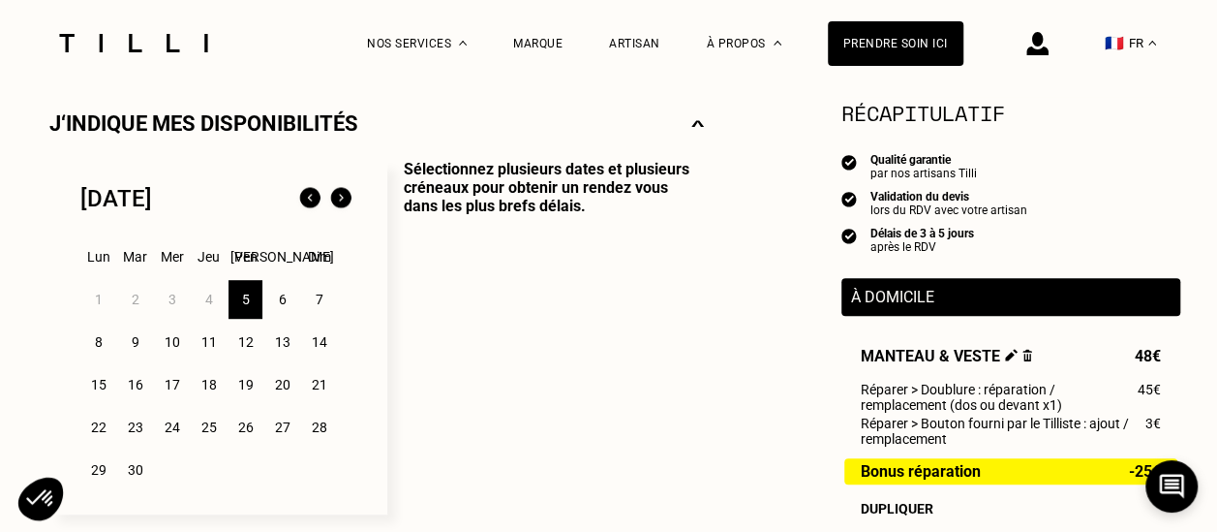
scroll to position [469, 0]
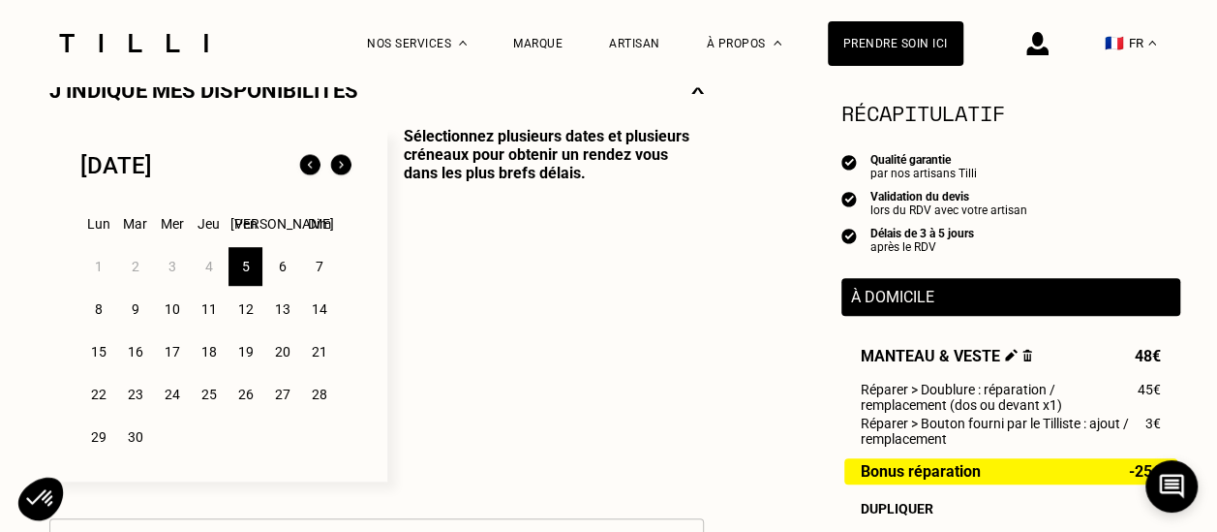
click at [293, 273] on div "6" at bounding box center [282, 266] width 34 height 39
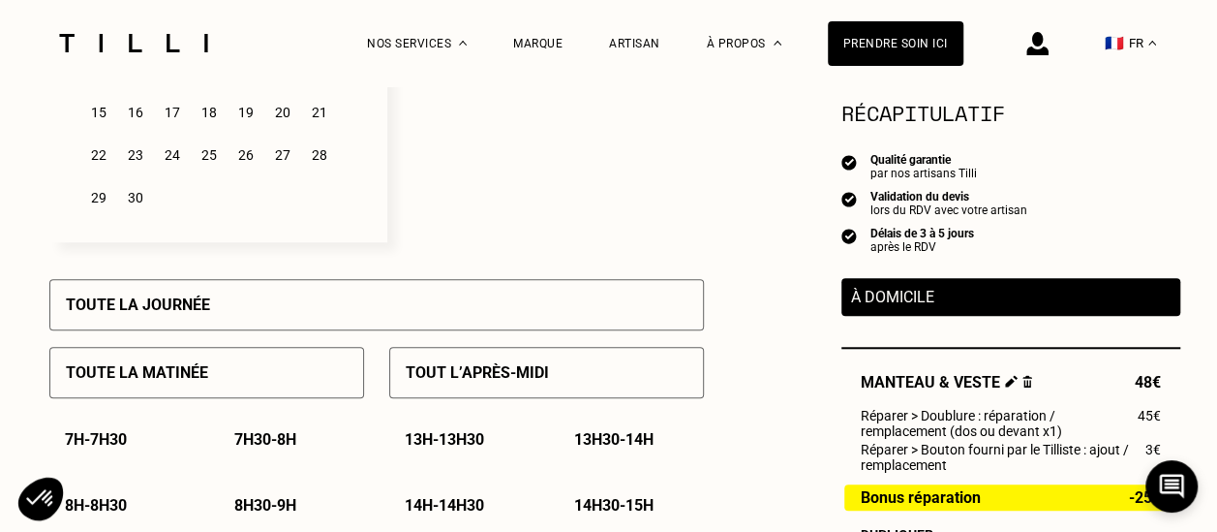
scroll to position [769, 0]
